Goal: Obtain resource: Download file/media

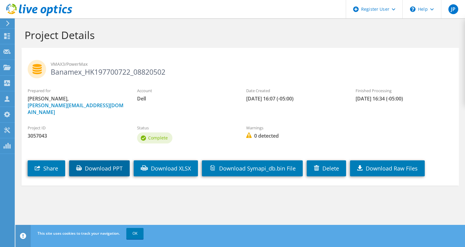
click at [97, 167] on link "Download PPT" at bounding box center [99, 168] width 60 height 16
click at [135, 119] on div "Project ID 3057043 Status Complete Warnings 0 detected" at bounding box center [239, 133] width 437 height 29
click at [246, 106] on div "Prepared for [PERSON_NAME], [PERSON_NAME][EMAIL_ADDRESS][DOMAIN_NAME] Account D…" at bounding box center [239, 101] width 437 height 34
drag, startPoint x: 165, startPoint y: 68, endPoint x: 63, endPoint y: 63, distance: 102.1
click at [63, 63] on h2 "VMAX3/PowerMax Banamex_HK197700722_08820502" at bounding box center [240, 67] width 425 height 15
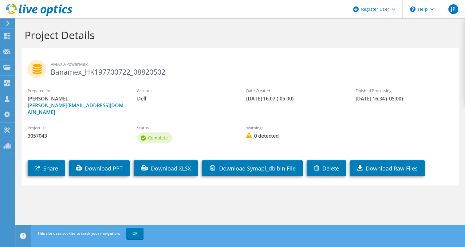
drag, startPoint x: 63, startPoint y: 63, endPoint x: 53, endPoint y: 68, distance: 11.4
click at [53, 68] on h2 "VMAX3/PowerMax Banamex_HK197700722_08820502" at bounding box center [240, 67] width 425 height 15
drag, startPoint x: 49, startPoint y: 72, endPoint x: 167, endPoint y: 72, distance: 118.8
click at [167, 72] on h2 "VMAX3/PowerMax Banamex_HK197700722_08820502" at bounding box center [240, 67] width 425 height 15
copy h2 "Banamex_HK197700722_08820502"
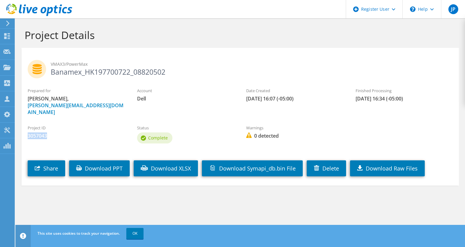
drag, startPoint x: 48, startPoint y: 126, endPoint x: 28, endPoint y: 130, distance: 20.4
click at [28, 132] on span "3057043" at bounding box center [76, 135] width 97 height 7
copy span "3057043"
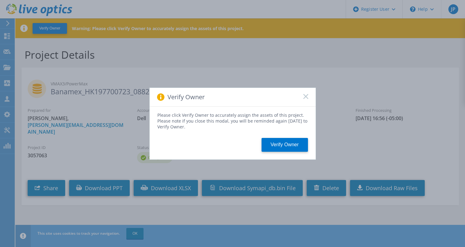
click at [307, 95] on icon at bounding box center [305, 96] width 5 height 5
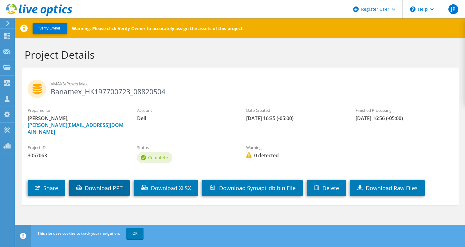
click at [103, 182] on link "Download PPT" at bounding box center [99, 188] width 60 height 16
click at [170, 69] on section "VMAX3/PowerMax Banamex_HK197700723_08820504 Prepared for Juan Perez, Juan.Perez…" at bounding box center [239, 137] width 437 height 138
drag, startPoint x: 48, startPoint y: 148, endPoint x: 27, endPoint y: 148, distance: 21.2
click at [27, 148] on div "Project ID 3057063" at bounding box center [75, 151] width 109 height 21
copy span "3057063"
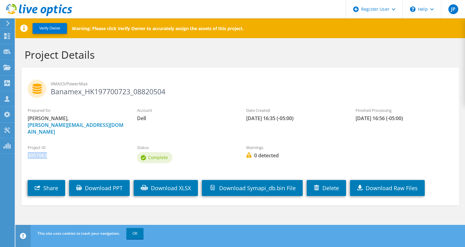
drag, startPoint x: 169, startPoint y: 92, endPoint x: 53, endPoint y: 94, distance: 116.1
click at [53, 94] on h2 "VMAX3/PowerMax Banamex_HK197700723_08820504" at bounding box center [240, 87] width 425 height 15
copy h2 "Banamex_HK197700723_08820504"
